Goal: Information Seeking & Learning: Find specific fact

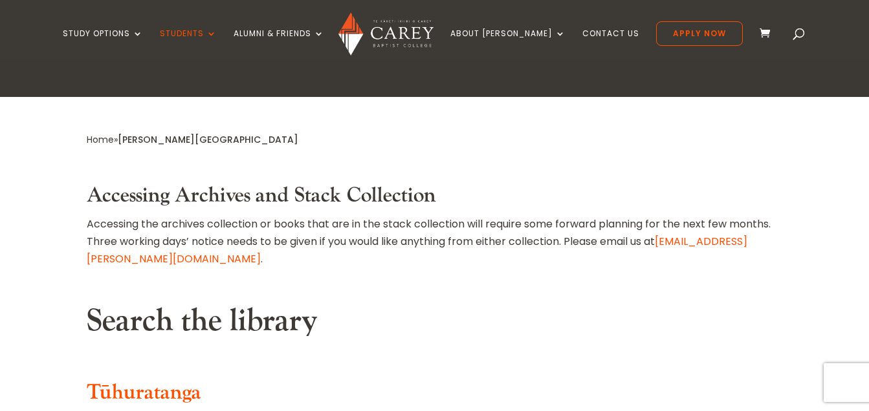
scroll to position [431, 0]
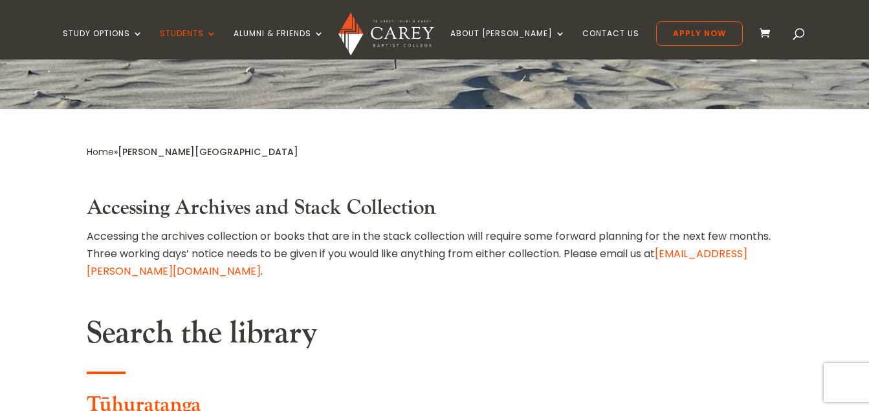
type input "**********"
